Goal: Task Accomplishment & Management: Use online tool/utility

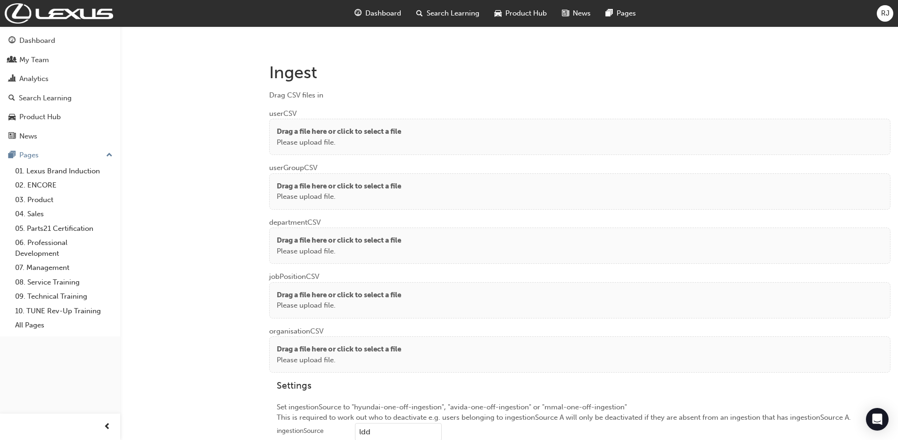
scroll to position [685, 0]
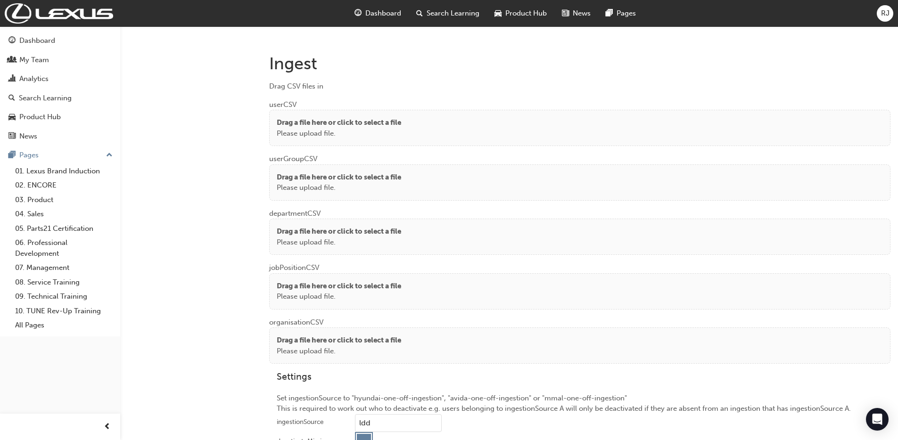
click at [300, 133] on p "Please upload file." at bounding box center [339, 133] width 124 height 11
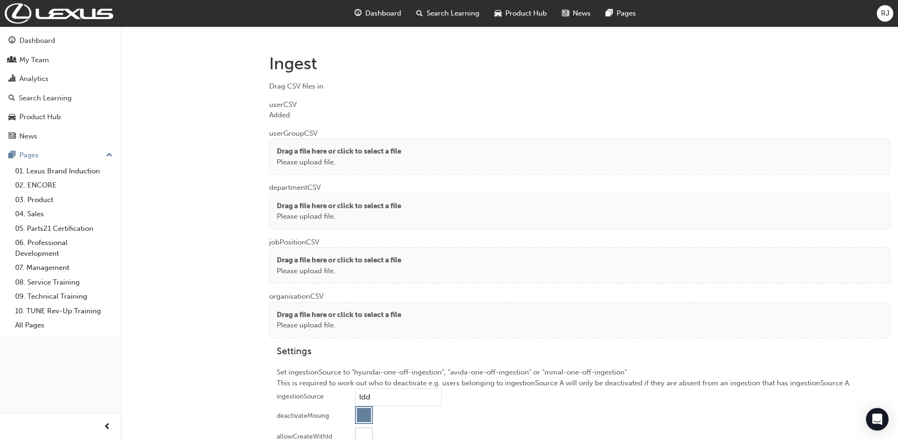
click at [312, 159] on p "Please upload file." at bounding box center [339, 162] width 124 height 11
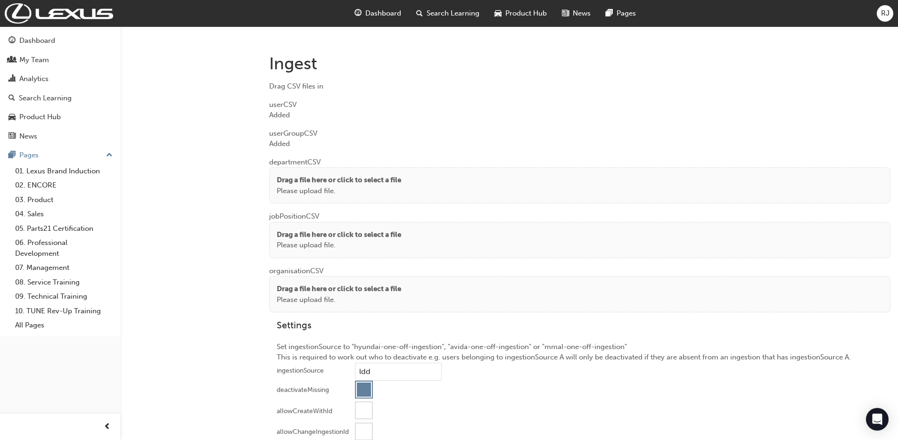
click at [305, 184] on p "Drag a file here or click to select a file" at bounding box center [339, 180] width 124 height 11
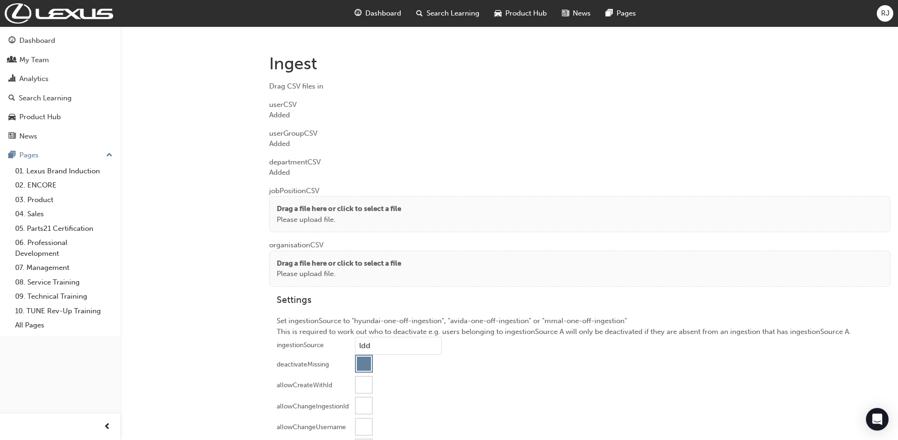
click at [309, 207] on p "Drag a file here or click to select a file" at bounding box center [339, 209] width 124 height 11
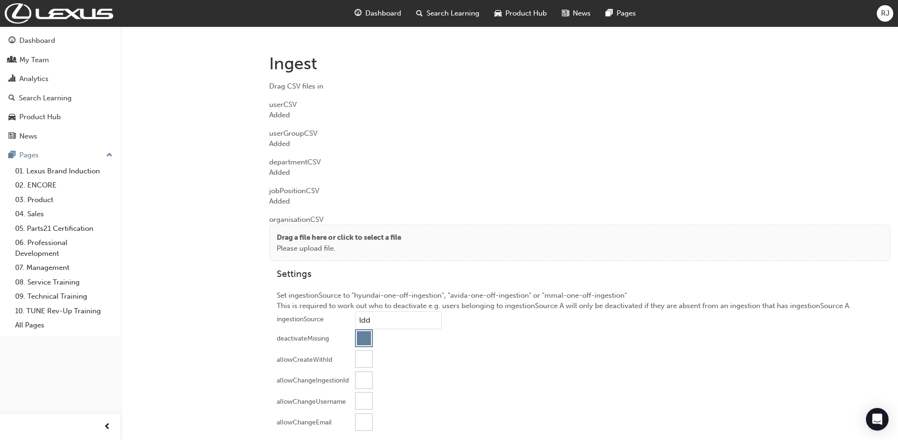
click at [315, 238] on p "Drag a file here or click to select a file" at bounding box center [339, 237] width 124 height 11
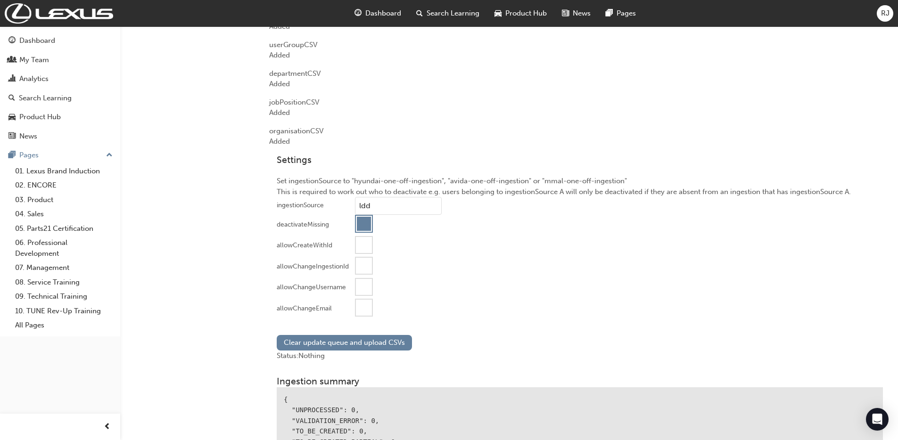
scroll to position [820, 0]
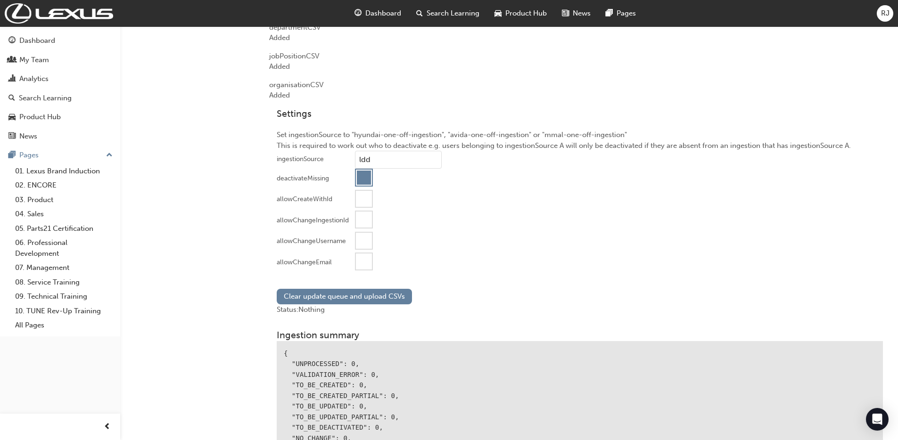
click at [365, 261] on div at bounding box center [364, 262] width 16 height 16
click at [328, 298] on button "Clear update queue and upload CSVs" at bounding box center [344, 297] width 135 height 16
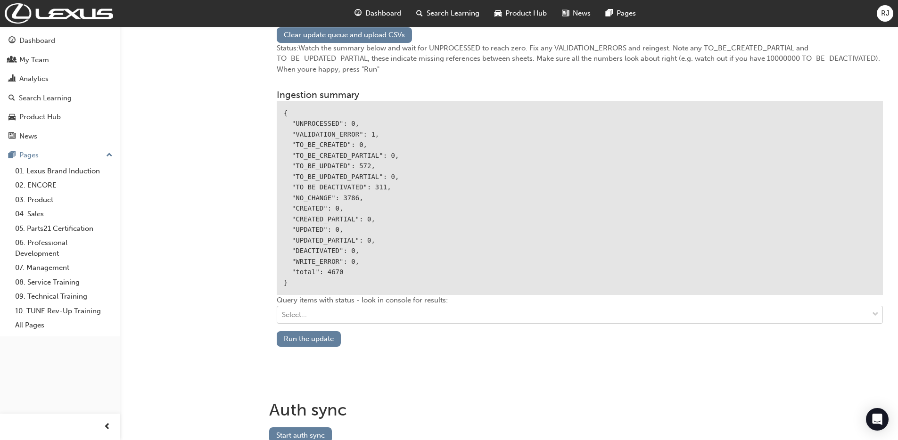
scroll to position [1114, 0]
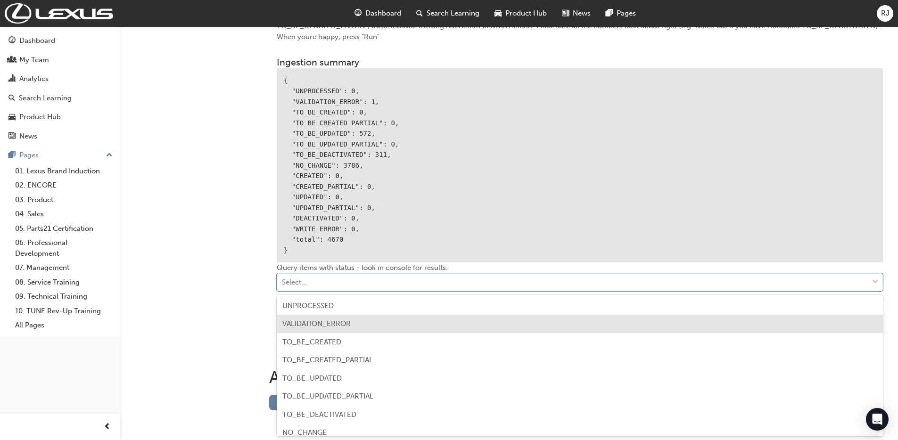
click at [354, 320] on div "VALIDATION_ERROR" at bounding box center [580, 324] width 606 height 18
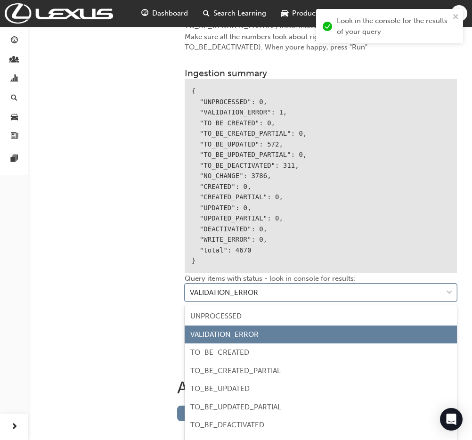
scroll to position [1167, 0]
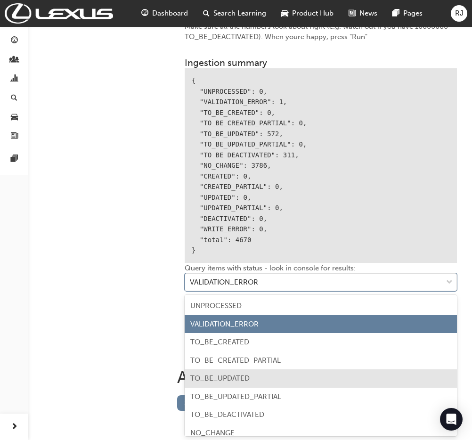
click at [251, 376] on div "TO_BE_UPDATED" at bounding box center [321, 379] width 273 height 18
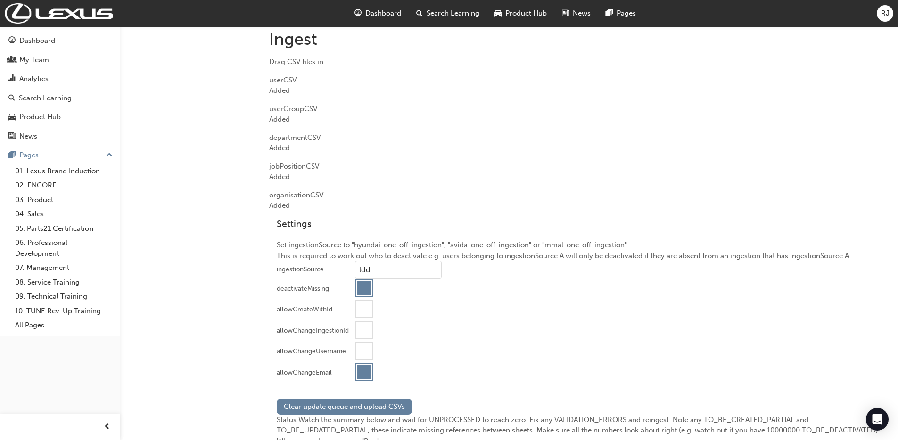
scroll to position [689, 0]
